Goal: Task Accomplishment & Management: Use online tool/utility

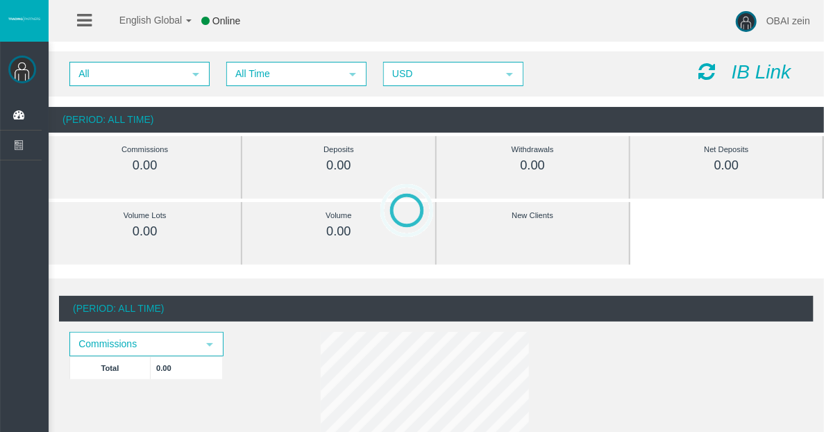
click at [87, 19] on icon at bounding box center [84, 20] width 15 height 17
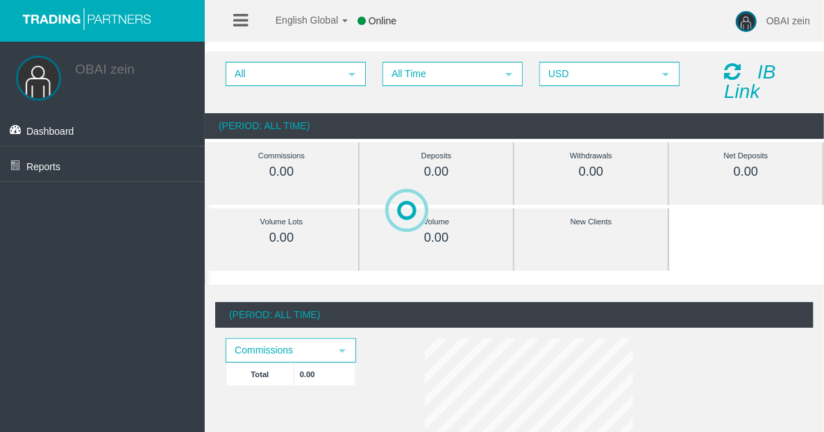
click at [237, 14] on icon at bounding box center [240, 20] width 15 height 17
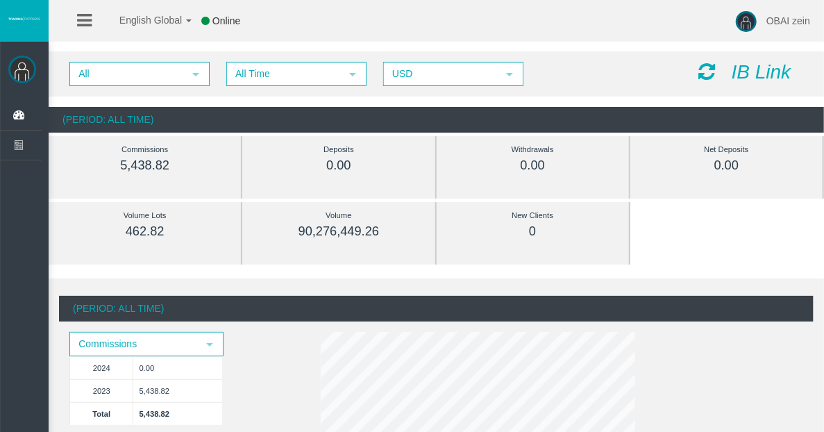
click at [751, 69] on icon "IB Link" at bounding box center [762, 72] width 60 height 22
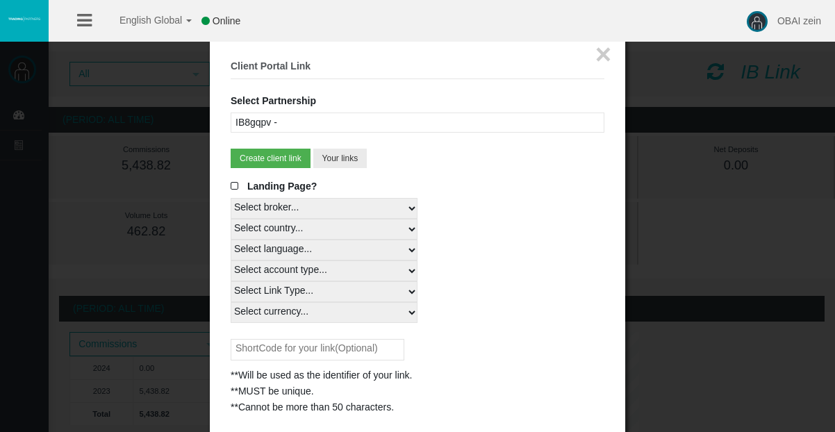
drag, startPoint x: 357, startPoint y: 204, endPoint x: 352, endPoint y: 214, distance: 10.9
click at [357, 204] on select "Select broker... T4Trade" at bounding box center [324, 208] width 187 height 21
click at [231, 198] on select "Select broker... T4Trade" at bounding box center [324, 208] width 187 height 21
click at [339, 226] on select "Select country... Rest of the World" at bounding box center [324, 229] width 187 height 21
select select
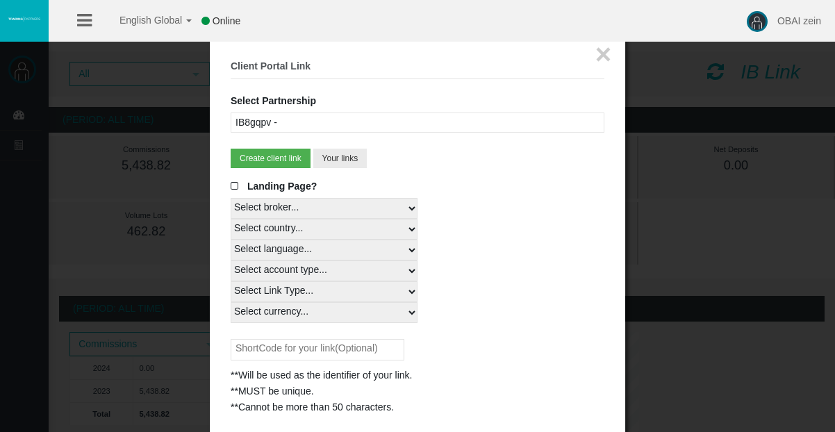
click at [231, 219] on select "Select country... Rest of the World" at bounding box center [324, 229] width 187 height 21
drag, startPoint x: 329, startPoint y: 242, endPoint x: 328, endPoint y: 249, distance: 7.7
click at [329, 242] on select "Select language... English Japanese Chinese Portuguese Spanish Czech German Fre…" at bounding box center [324, 250] width 187 height 21
select select
click at [231, 240] on select "Select language... English Japanese Chinese Portuguese Spanish Czech German Fre…" at bounding box center [324, 250] width 187 height 21
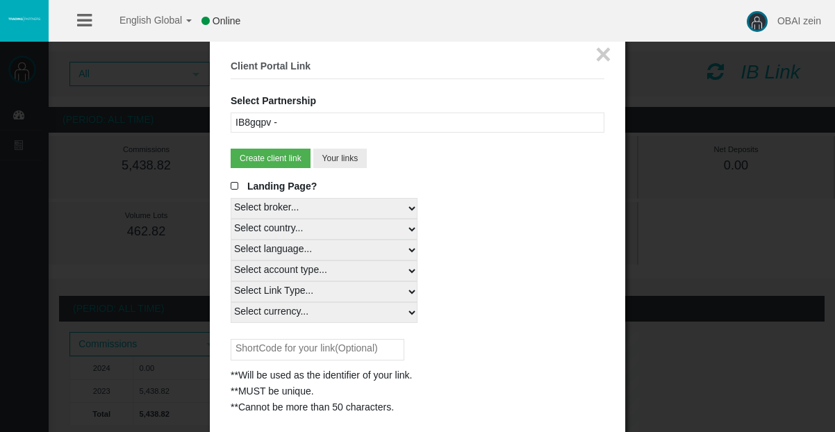
click at [279, 271] on select "Select account type... All Platforms MT4 LiveFixedSpreadAccount MT4 LiveFloatin…" at bounding box center [324, 270] width 187 height 21
select select
click at [231, 260] on select "Select account type... All Platforms MT4 LiveFixedSpreadAccount MT4 LiveFloatin…" at bounding box center [324, 270] width 187 height 21
drag, startPoint x: 284, startPoint y: 285, endPoint x: 279, endPoint y: 294, distance: 9.6
click at [284, 285] on select "Select Link Type... Real" at bounding box center [324, 291] width 187 height 21
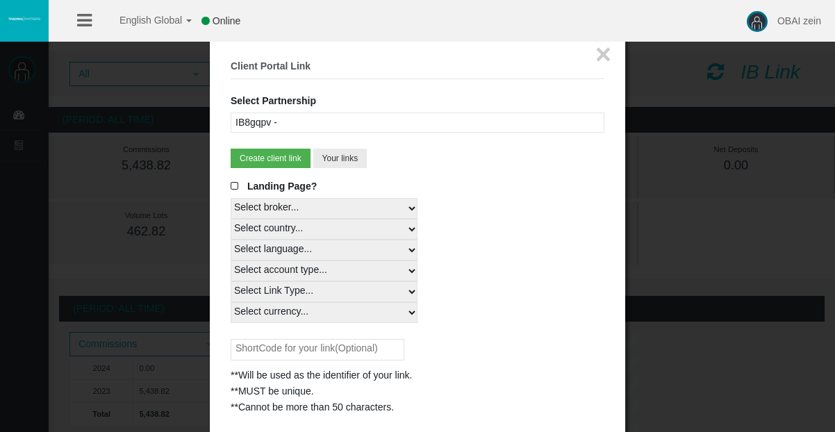
select select "Real"
click at [231, 281] on select "Select Link Type... Real" at bounding box center [324, 291] width 187 height 21
click at [279, 314] on select "Select currency... All Currencies" at bounding box center [324, 312] width 187 height 21
click at [280, 314] on select "Select currency... All Currencies" at bounding box center [324, 312] width 187 height 21
click at [231, 187] on span at bounding box center [238, 186] width 14 height 10
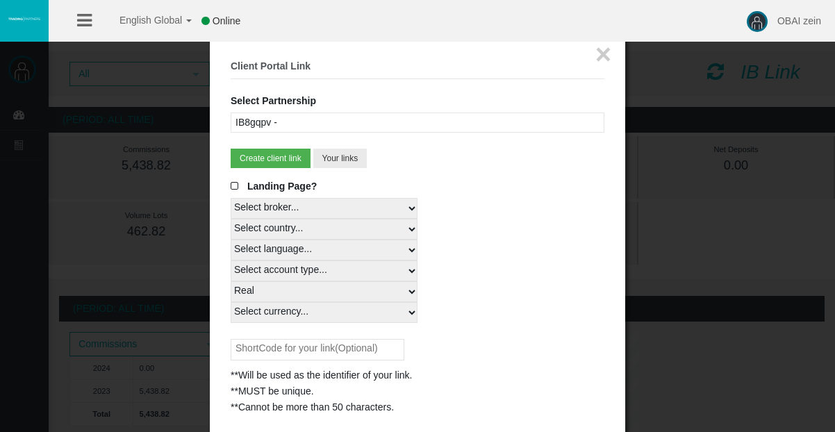
click at [0, 0] on input "Landing Page?" at bounding box center [0, 0] width 0 height 0
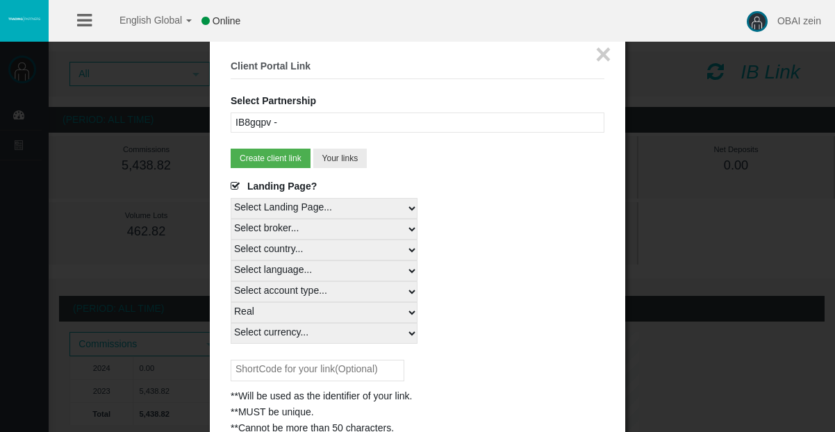
click at [246, 215] on select "Select Landing Page..." at bounding box center [324, 208] width 187 height 21
click at [249, 215] on select "Select Landing Page..." at bounding box center [324, 208] width 187 height 21
click at [601, 48] on button "×" at bounding box center [603, 54] width 16 height 28
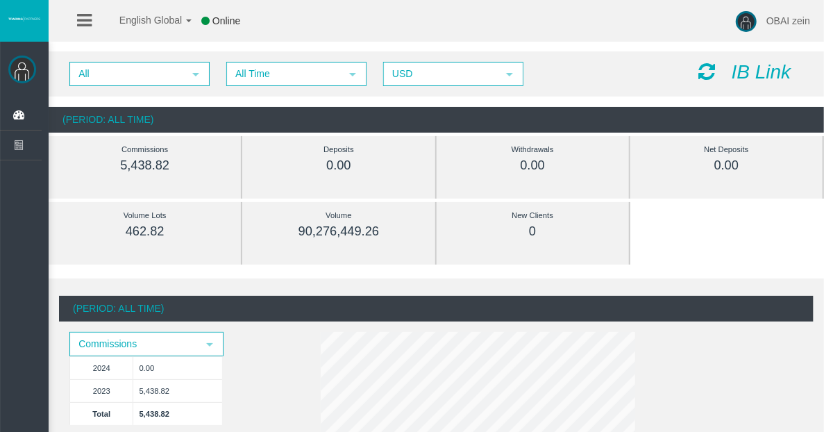
click at [709, 73] on icon at bounding box center [707, 71] width 17 height 19
click at [748, 72] on icon "IB Link" at bounding box center [762, 72] width 60 height 22
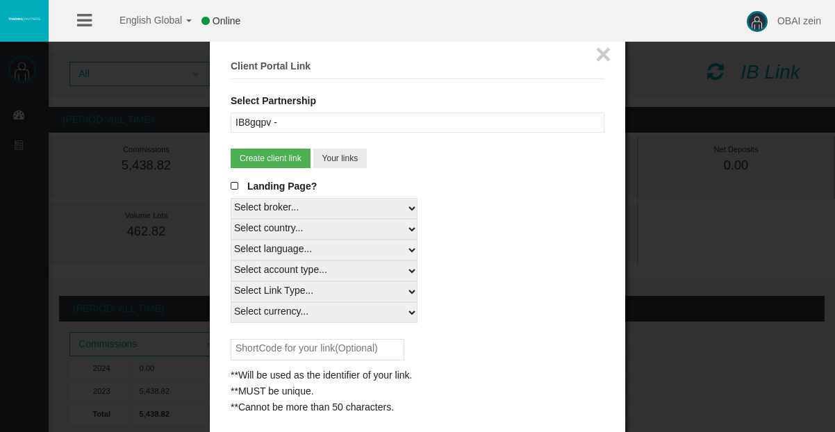
click at [236, 186] on span at bounding box center [238, 186] width 14 height 10
click at [0, 0] on input "Landing Page?" at bounding box center [0, 0] width 0 height 0
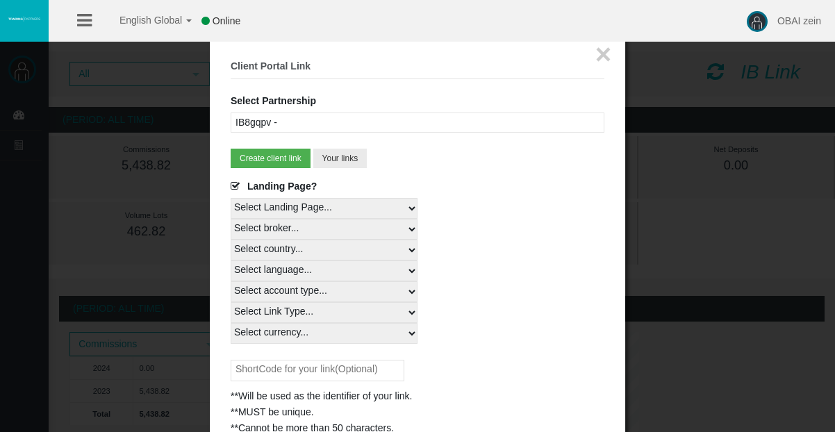
click at [290, 203] on select "Select Landing Page..." at bounding box center [324, 208] width 187 height 21
click at [298, 209] on select "Select Landing Page..." at bounding box center [324, 208] width 187 height 21
click at [291, 231] on select "Select broker... T4Trade" at bounding box center [324, 229] width 187 height 21
click at [231, 219] on select "Select broker... T4Trade" at bounding box center [324, 229] width 187 height 21
click at [294, 245] on select "Select country... Rest of the World" at bounding box center [324, 250] width 187 height 21
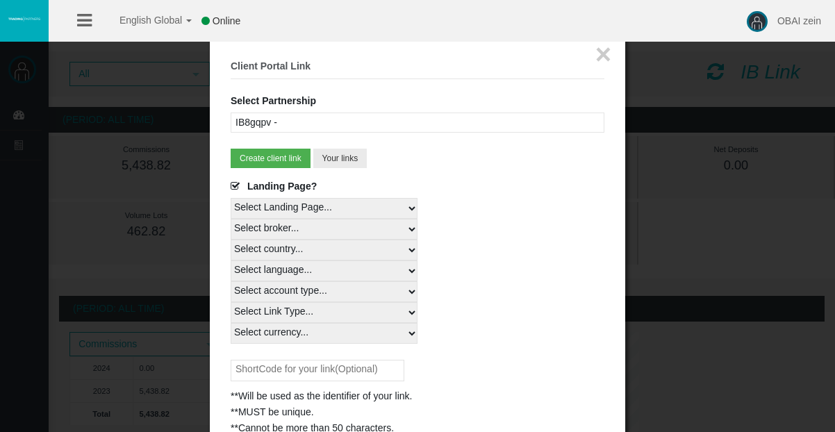
select select
click at [231, 240] on select "Select country... Rest of the World" at bounding box center [324, 250] width 187 height 21
click at [290, 274] on select "Select language... English Japanese Chinese Portuguese Spanish Czech German Fre…" at bounding box center [324, 270] width 187 height 21
select select
click at [231, 260] on select "Select language... English Japanese Chinese Portuguese Spanish Czech German Fre…" at bounding box center [324, 270] width 187 height 21
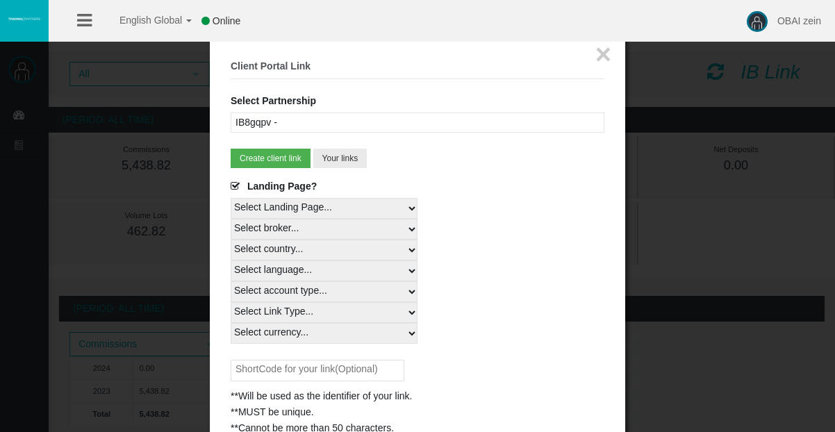
click at [303, 296] on select "Select account type... All Platforms MT4 LiveFixedSpreadAccount MT4 LiveFloatin…" at bounding box center [324, 291] width 187 height 21
select select
click at [231, 281] on select "Select account type... All Platforms MT4 LiveFixedSpreadAccount MT4 LiveFloatin…" at bounding box center [324, 291] width 187 height 21
click at [317, 318] on select "Select Link Type... Real" at bounding box center [324, 312] width 187 height 21
select select "Real"
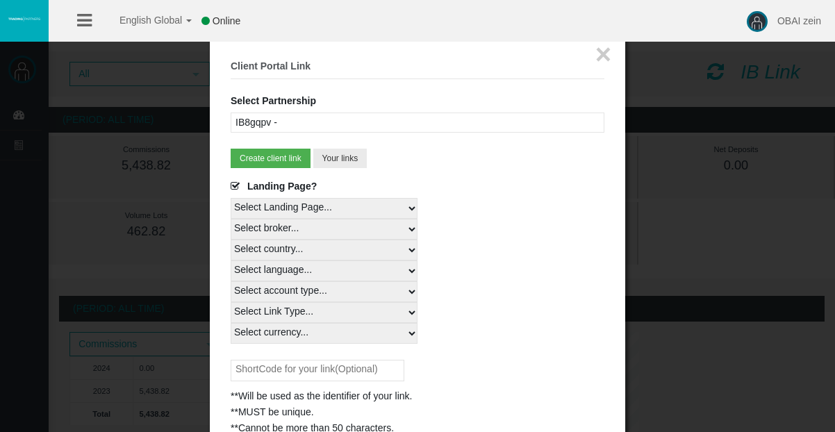
click at [231, 302] on select "Select Link Type... Real" at bounding box center [324, 312] width 187 height 21
click at [306, 330] on select "Select currency... All Currencies" at bounding box center [324, 333] width 187 height 21
select select "All Currencies"
click at [231, 323] on select "Select currency... All Currencies" at bounding box center [324, 333] width 187 height 21
click at [347, 374] on input "text" at bounding box center [318, 371] width 174 height 22
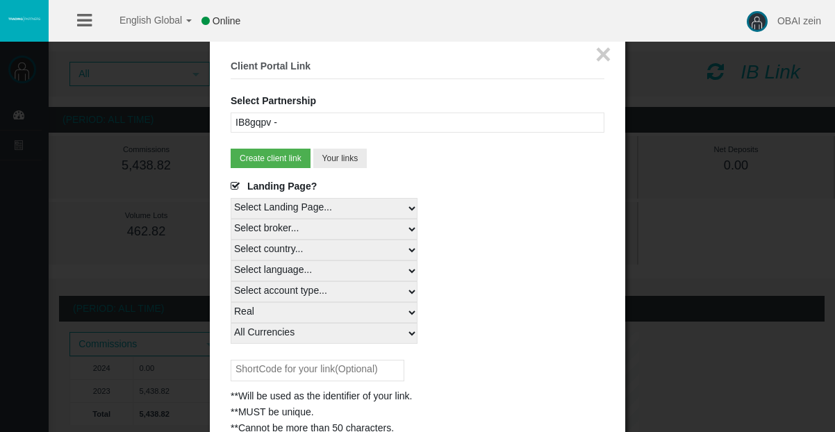
click at [474, 317] on div "Select Link Type... Real" at bounding box center [418, 312] width 374 height 21
click at [278, 158] on button "Create client link" at bounding box center [271, 158] width 80 height 19
click at [276, 160] on button "Create client link" at bounding box center [271, 158] width 80 height 19
click at [236, 187] on span at bounding box center [238, 186] width 14 height 10
click at [0, 0] on input "Landing Page?" at bounding box center [0, 0] width 0 height 0
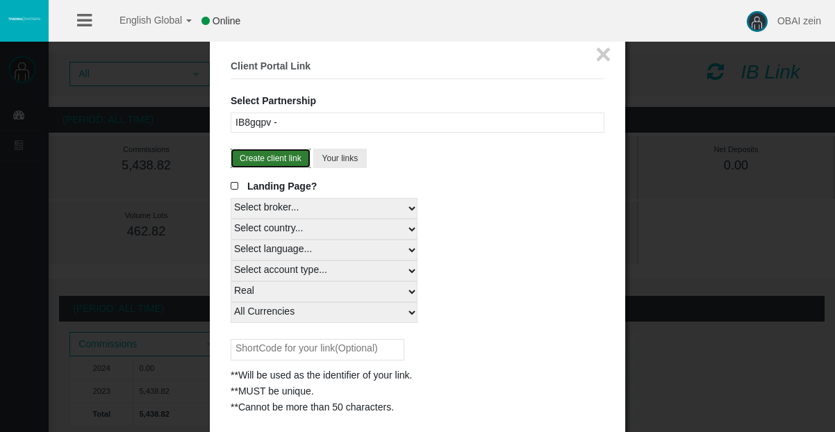
click at [261, 165] on button "Create client link" at bounding box center [271, 158] width 80 height 19
click at [270, 120] on div "IB8gqpv -" at bounding box center [418, 122] width 374 height 20
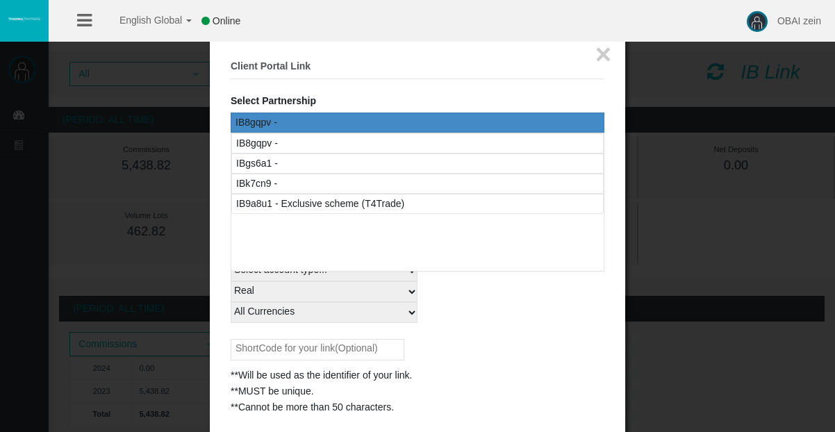
click at [270, 120] on div "IB8gqpv -" at bounding box center [418, 122] width 374 height 20
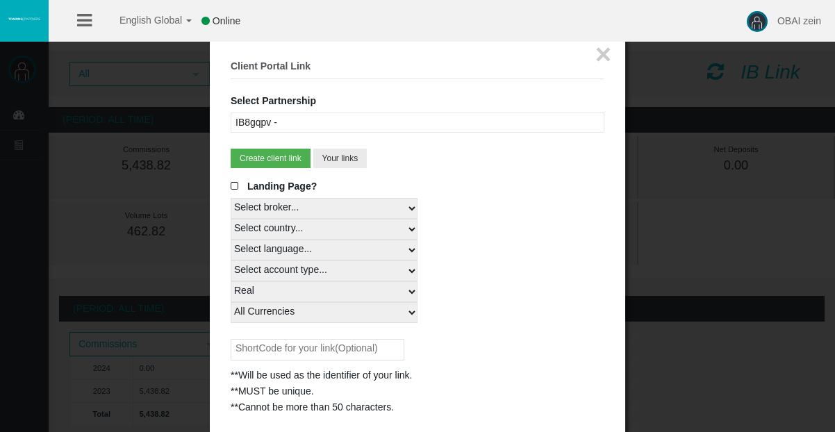
click at [270, 120] on div "IB8gqpv -" at bounding box center [418, 122] width 374 height 20
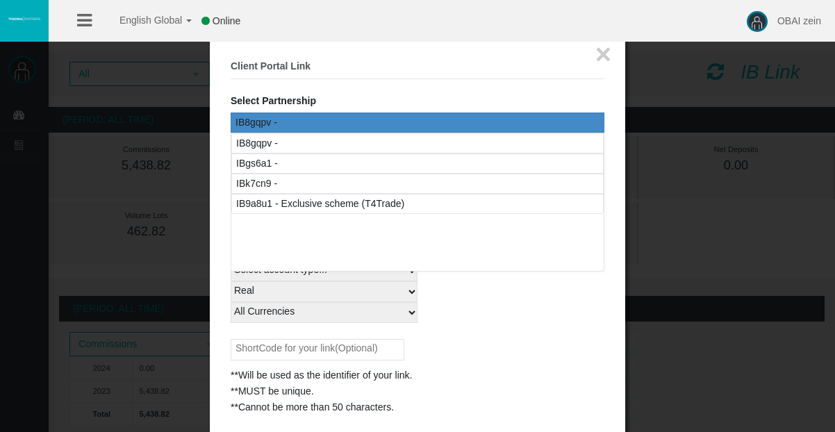
click at [271, 119] on div "IB8gqpv -" at bounding box center [418, 122] width 374 height 20
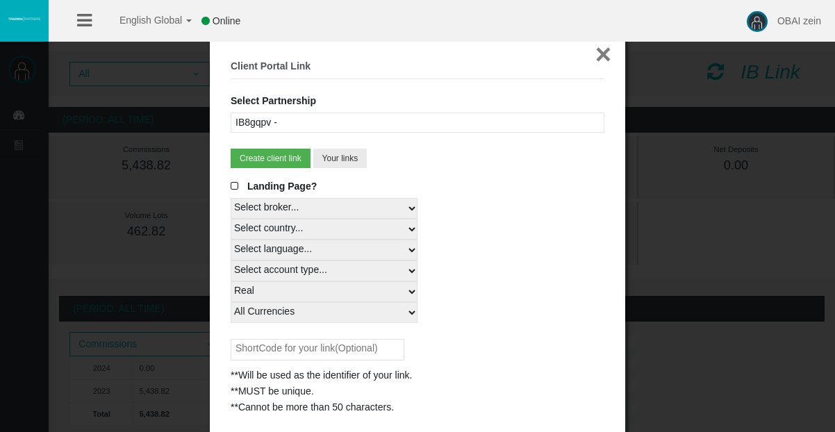
click at [601, 56] on button "×" at bounding box center [603, 54] width 16 height 28
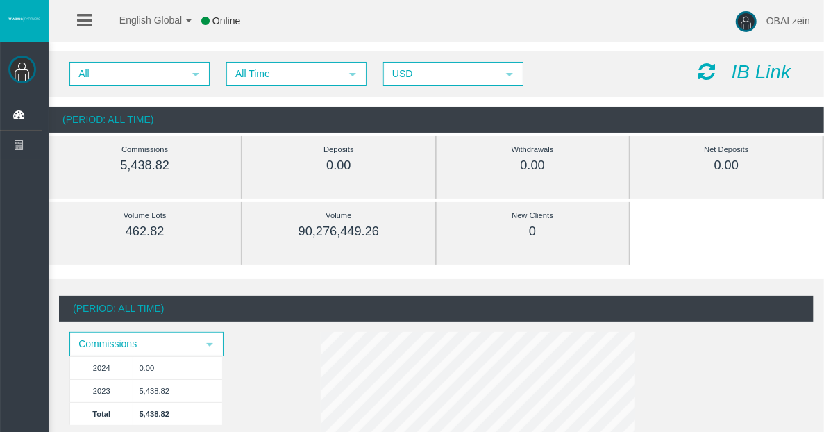
click at [749, 71] on icon "IB Link" at bounding box center [762, 72] width 60 height 22
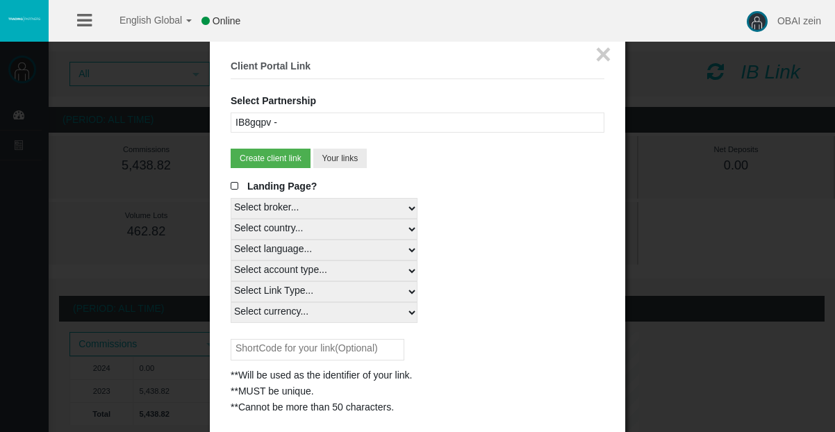
click at [274, 208] on select "Select broker... T4Trade" at bounding box center [324, 208] width 187 height 21
click at [231, 198] on select "Select broker... T4Trade" at bounding box center [324, 208] width 187 height 21
click at [301, 230] on select "Select country... Rest of the World" at bounding box center [324, 229] width 187 height 21
select select
click at [231, 219] on select "Select country... Rest of the World" at bounding box center [324, 229] width 187 height 21
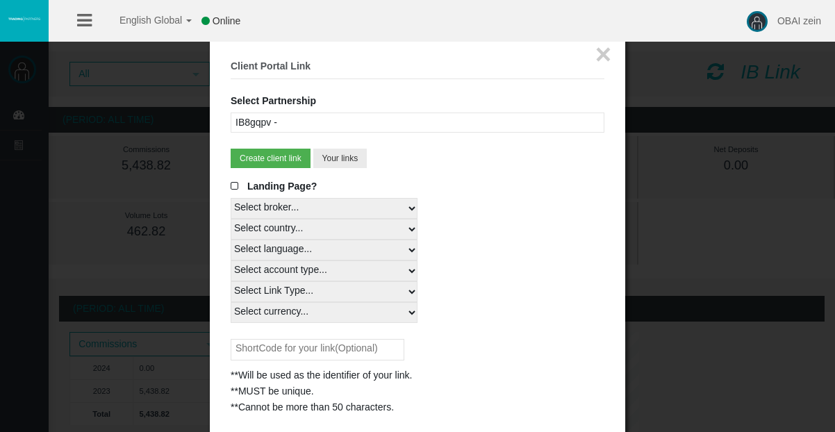
click at [292, 248] on select "Select language... English Japanese Chinese Portuguese Spanish Czech German Fre…" at bounding box center [324, 250] width 187 height 21
select select
click at [231, 240] on select "Select language... English Japanese Chinese Portuguese Spanish Czech German Fre…" at bounding box center [324, 250] width 187 height 21
click at [271, 265] on select "Select account type... All Platforms MT4 LiveFixedSpreadAccount MT4 LiveFloatin…" at bounding box center [324, 270] width 187 height 21
select select
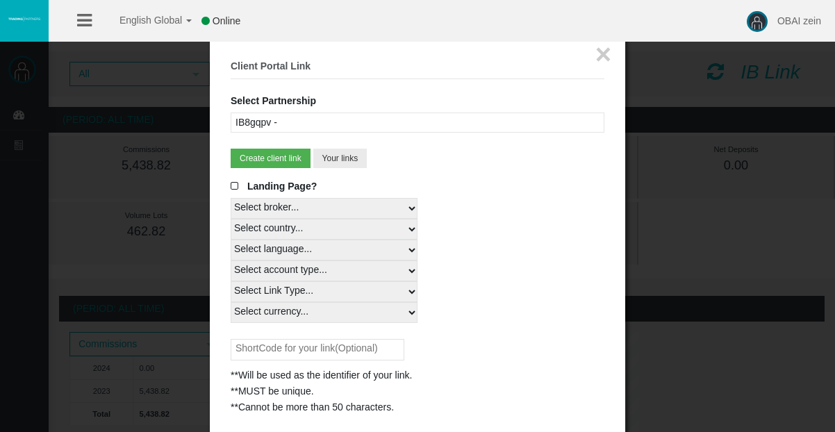
click at [231, 260] on select "Select account type... All Platforms MT4 LiveFixedSpreadAccount MT4 LiveFloatin…" at bounding box center [324, 270] width 187 height 21
click at [301, 298] on select "Select Link Type... Real" at bounding box center [324, 291] width 187 height 21
select select "Real"
click at [231, 281] on select "Select Link Type... Real" at bounding box center [324, 291] width 187 height 21
click at [299, 310] on select "Select currency... All Currencies" at bounding box center [324, 312] width 187 height 21
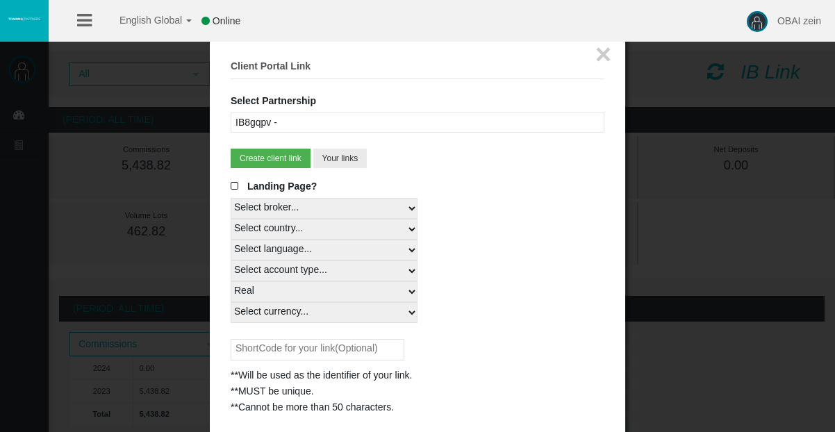
select select "All Currencies"
click at [231, 302] on select "Select currency... All Currencies" at bounding box center [324, 312] width 187 height 21
click at [261, 157] on button "Create client link" at bounding box center [271, 158] width 80 height 19
click at [285, 160] on button "Create client link" at bounding box center [271, 158] width 80 height 19
click at [492, 354] on div "**Will be used as the identifier of your link. **MUST be unique. **Cannot be mo…" at bounding box center [418, 377] width 374 height 76
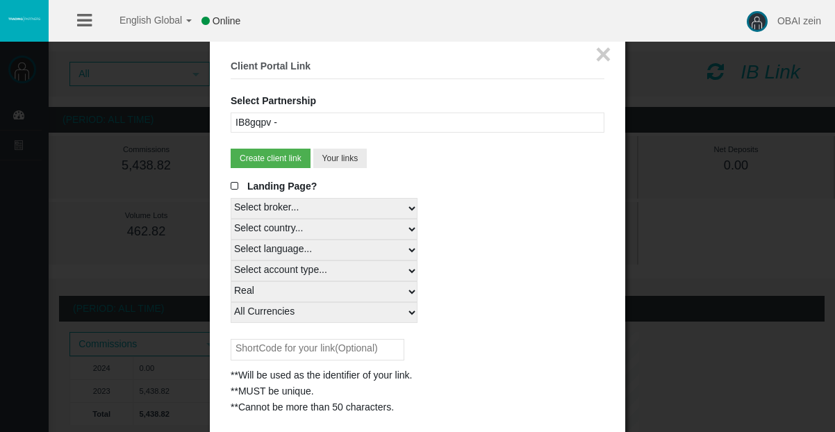
click at [401, 234] on select "Select country... Rest of the World" at bounding box center [324, 229] width 187 height 21
click at [468, 223] on div "Select country... Rest of the World" at bounding box center [418, 229] width 374 height 21
click at [344, 160] on button "Your links" at bounding box center [340, 158] width 54 height 19
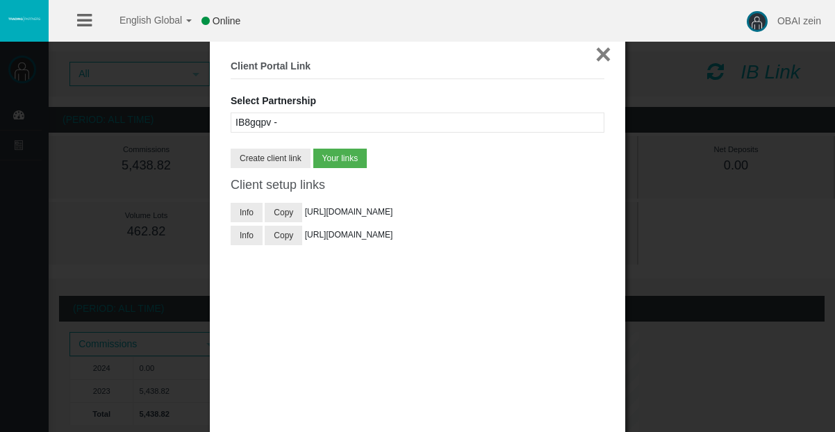
click at [604, 59] on button "×" at bounding box center [603, 54] width 16 height 28
